Goal: Transaction & Acquisition: Purchase product/service

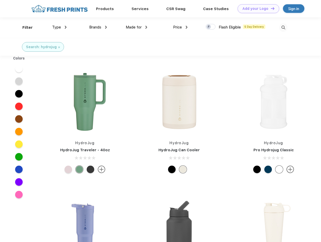
click at [256, 9] on link "Add your Logo Design Tool" at bounding box center [258, 8] width 42 height 9
click at [0, 0] on div "Design Tool" at bounding box center [0, 0] width 0 height 0
click at [270, 8] on link "Add your Logo Design Tool" at bounding box center [258, 8] width 42 height 9
click at [24, 27] on div "Filter" at bounding box center [27, 28] width 10 height 6
click at [59, 27] on span "Type" at bounding box center [56, 27] width 9 height 5
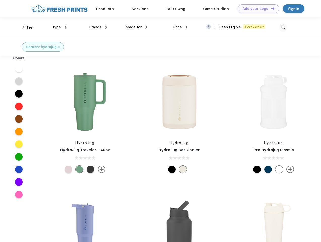
click at [98, 27] on span "Brands" at bounding box center [95, 27] width 12 height 5
click at [136, 27] on span "Made for" at bounding box center [134, 27] width 16 height 5
click at [180, 27] on span "Price" at bounding box center [177, 27] width 9 height 5
click at [210, 27] on div at bounding box center [210, 27] width 10 height 6
click at [209, 27] on input "checkbox" at bounding box center [206, 25] width 3 height 3
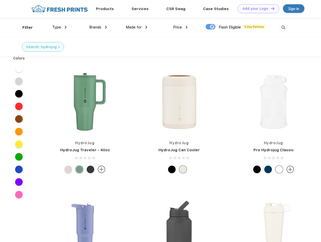
click at [283, 27] on img at bounding box center [283, 27] width 8 height 8
